Goal: Communication & Community: Participate in discussion

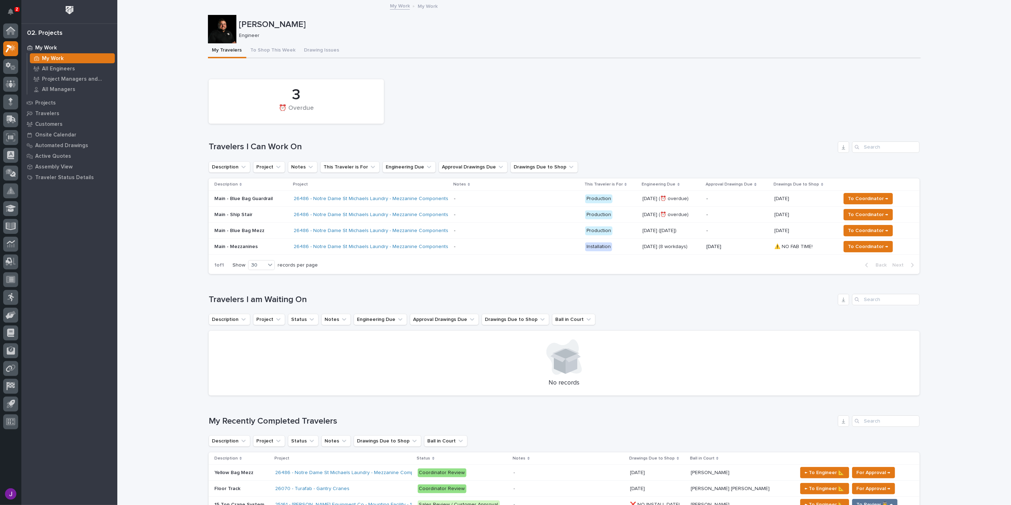
click at [256, 235] on div "Main - Blue Bag Mezz" at bounding box center [251, 231] width 74 height 12
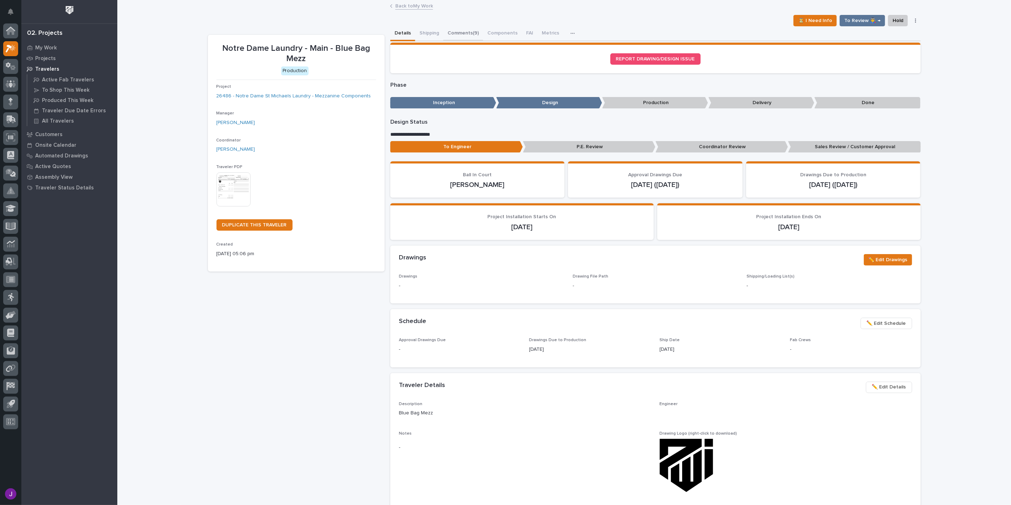
click at [451, 33] on button "Comments (9)" at bounding box center [463, 33] width 40 height 15
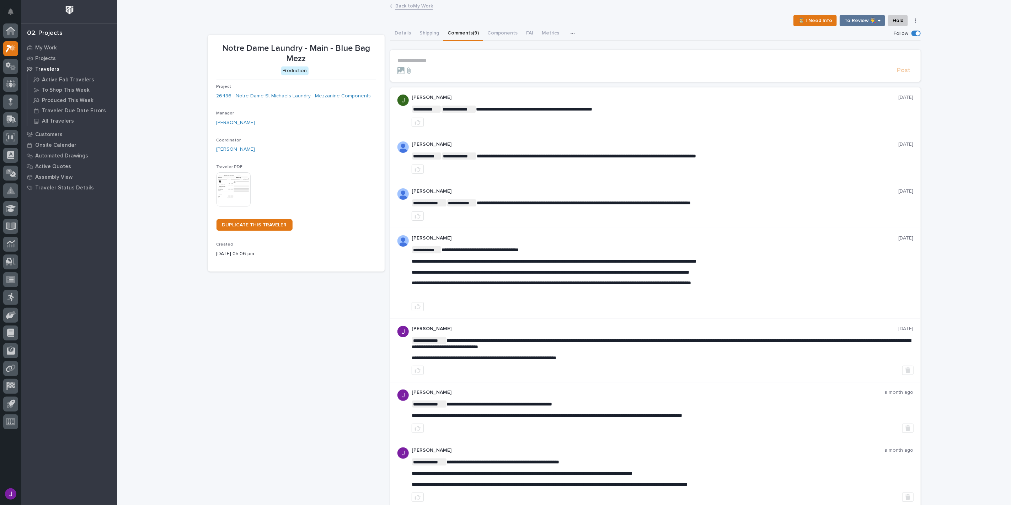
click at [460, 58] on p "**********" at bounding box center [655, 61] width 516 height 6
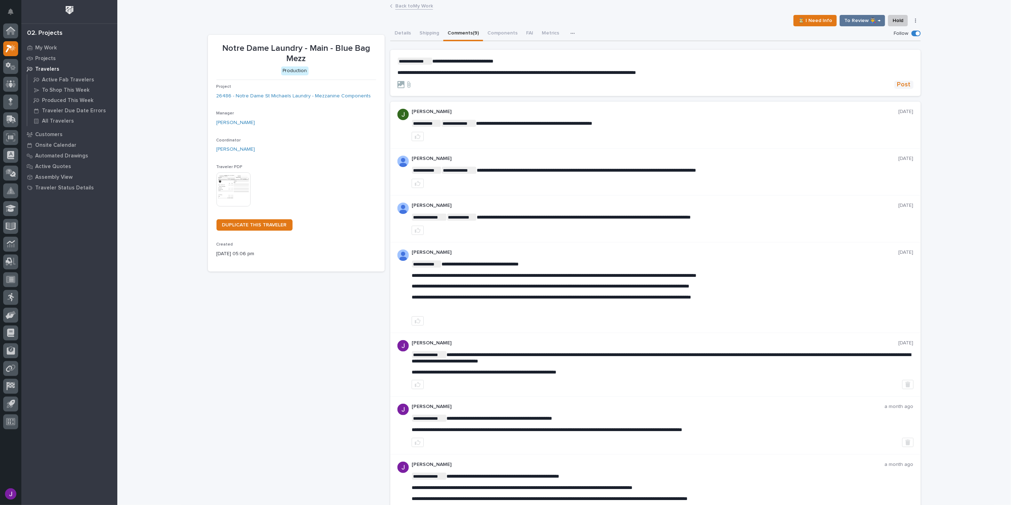
click at [899, 82] on span "Post" at bounding box center [904, 85] width 14 height 8
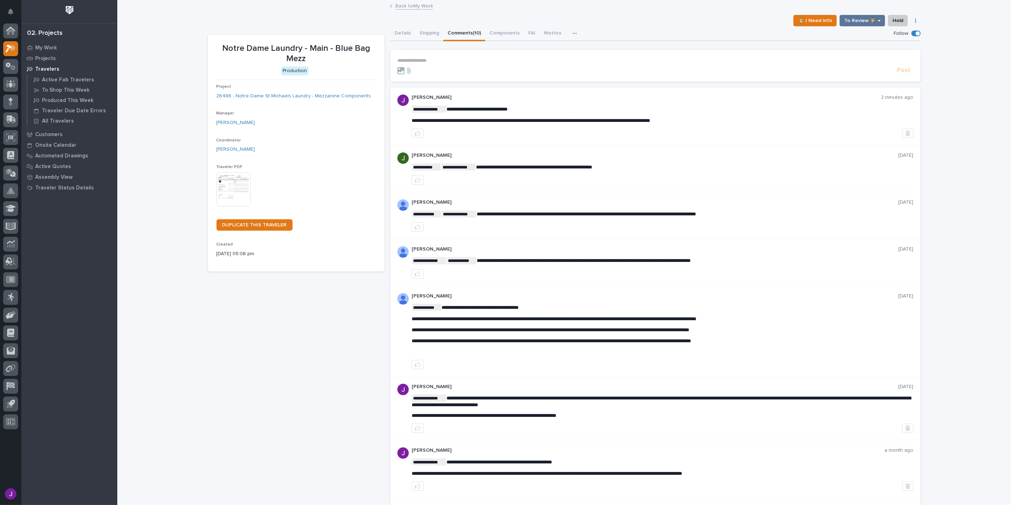
click at [88, 229] on div "My Work Projects Travelers Active Fab Travelers To Shop This Week Produced This…" at bounding box center [69, 273] width 96 height 463
click at [50, 43] on div "My Work" at bounding box center [69, 48] width 92 height 10
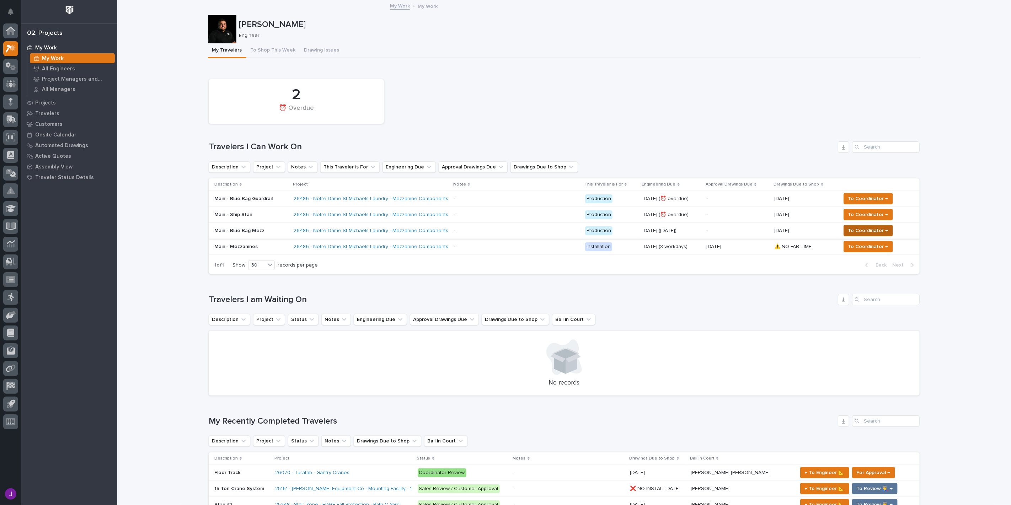
click at [853, 230] on span "To Coordinator →" at bounding box center [868, 230] width 40 height 9
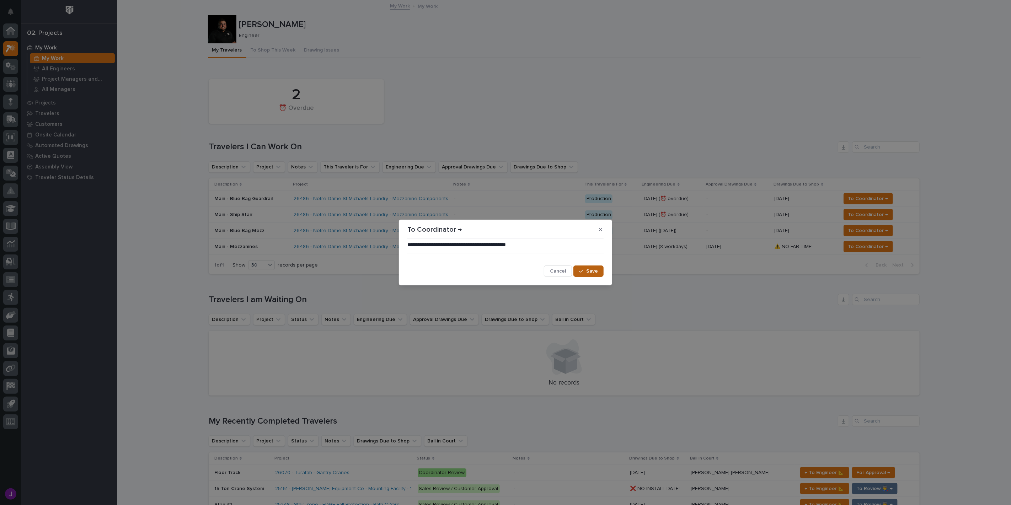
click at [586, 273] on button "Save" at bounding box center [588, 270] width 30 height 11
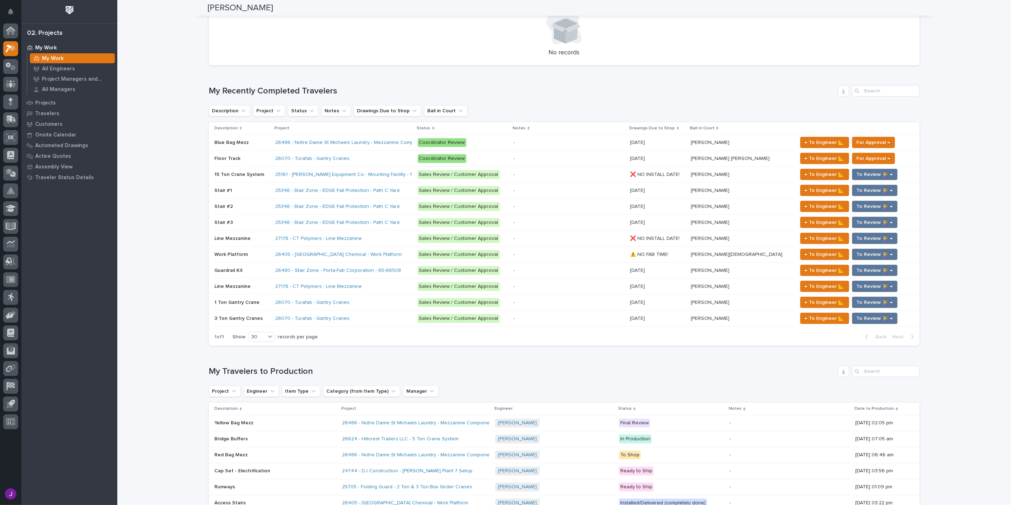
scroll to position [316, 0]
